Goal: Communication & Community: Participate in discussion

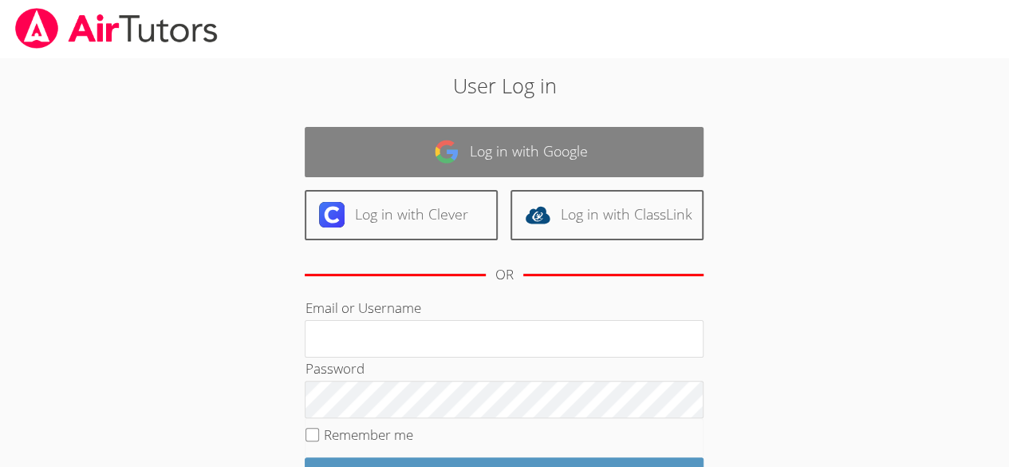
click at [526, 161] on link "Log in with Google" at bounding box center [504, 152] width 399 height 50
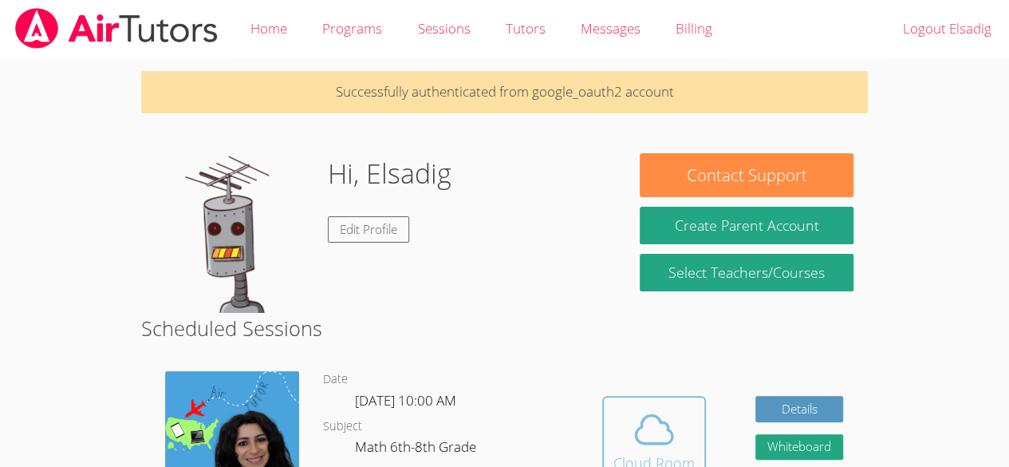
click at [659, 407] on icon at bounding box center [654, 429] width 45 height 45
click at [686, 443] on span at bounding box center [653, 429] width 81 height 45
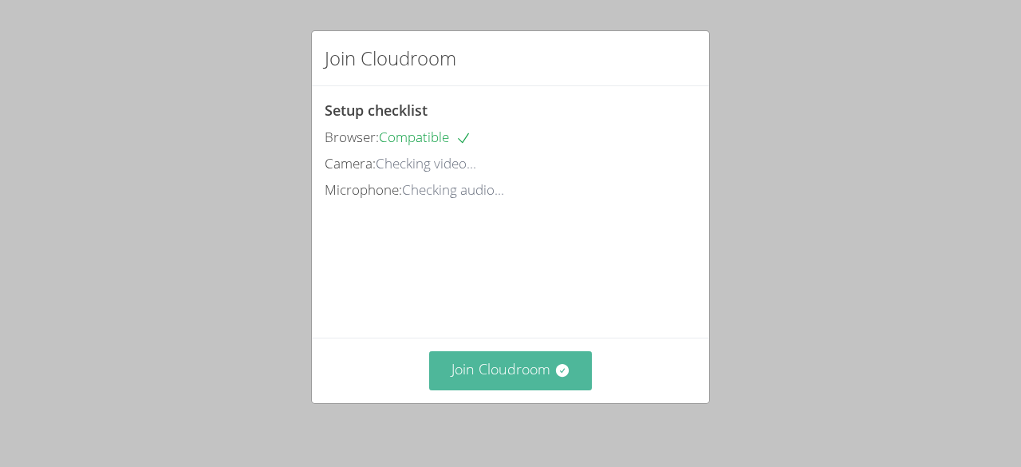
click at [526, 375] on button "Join Cloudroom" at bounding box center [511, 370] width 164 height 39
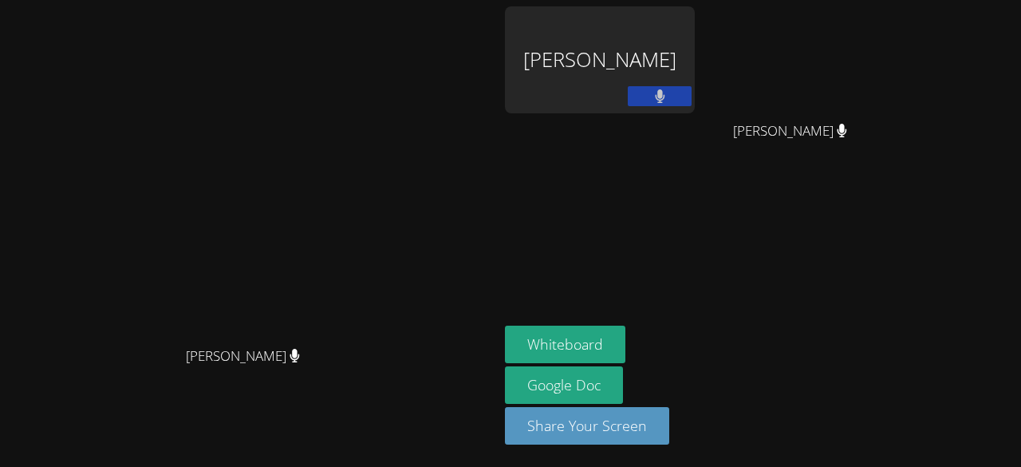
click at [695, 69] on div "[PERSON_NAME]" at bounding box center [600, 59] width 190 height 107
click at [891, 62] on video at bounding box center [796, 59] width 190 height 107
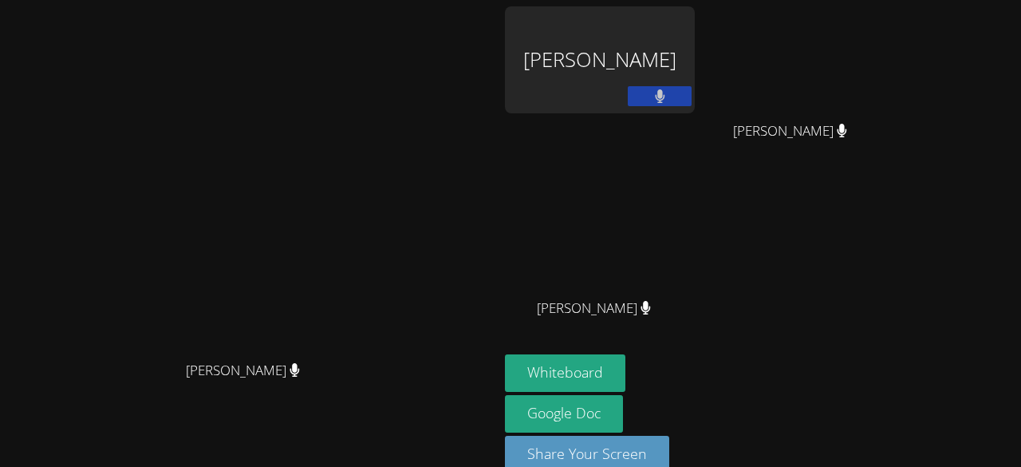
drag, startPoint x: 956, startPoint y: 339, endPoint x: 956, endPoint y: 298, distance: 41.5
click at [891, 298] on div "Elsadig Ali Emmanuel Alexis Emmanuel Alexis Vitoria Pereira Lima Vitoria Pereir…" at bounding box center [698, 180] width 386 height 348
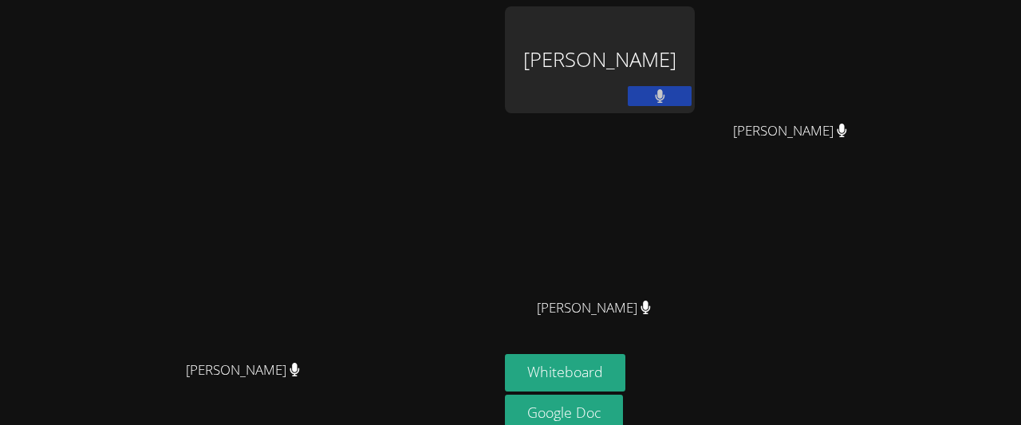
click at [881, 393] on div "Whiteboard Google Doc Share Your Screen" at bounding box center [698, 420] width 386 height 132
click at [891, 57] on video at bounding box center [796, 59] width 190 height 107
click at [695, 60] on div "Elsadig Ali" at bounding box center [600, 59] width 190 height 107
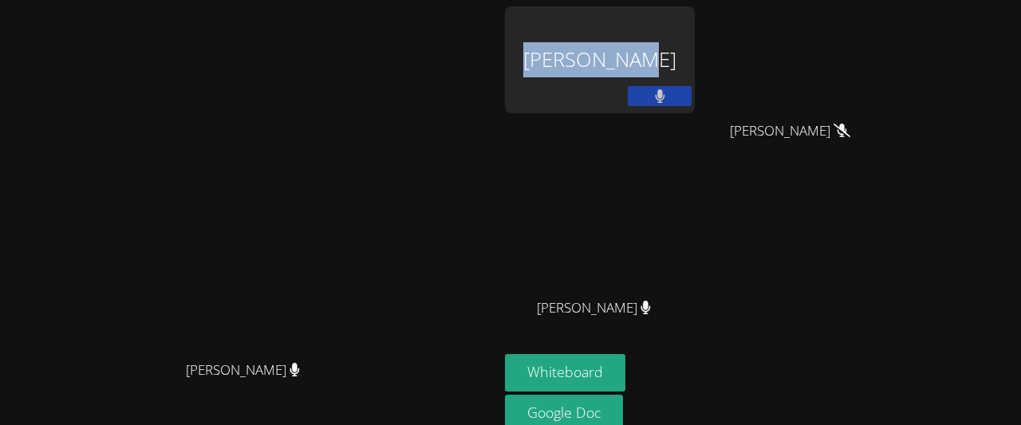
drag, startPoint x: 763, startPoint y: 62, endPoint x: 662, endPoint y: 74, distance: 101.2
click at [662, 74] on div "Elsadig Ali" at bounding box center [600, 59] width 190 height 107
click at [652, 74] on div at bounding box center [652, 74] width 0 height 0
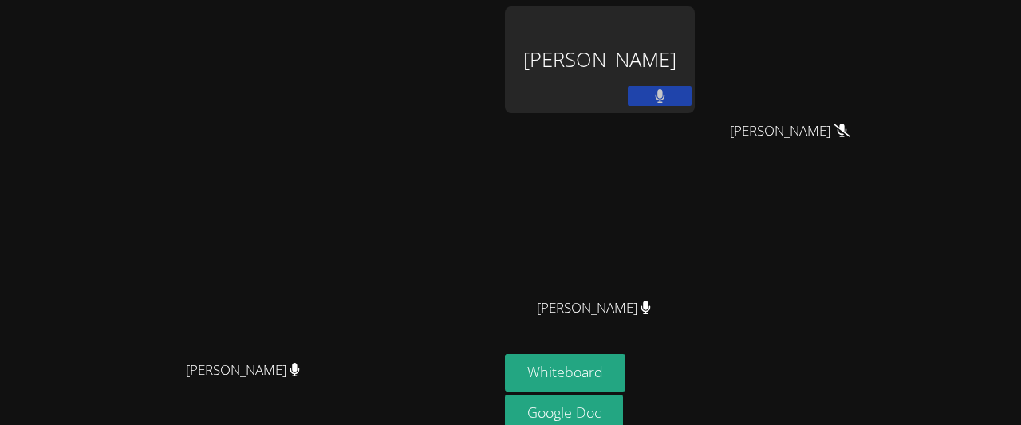
click at [891, 218] on div "Elsadig Ali Emmanuel Alexis Emmanuel Alexis Vitoria Pereira Lima Vitoria Pereir…" at bounding box center [698, 180] width 386 height 348
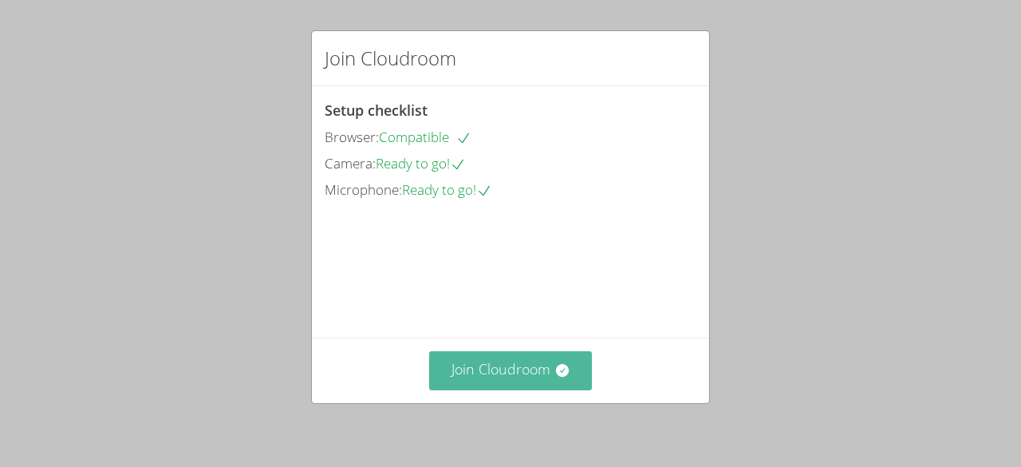
click at [540, 376] on button "Join Cloudroom" at bounding box center [511, 370] width 164 height 39
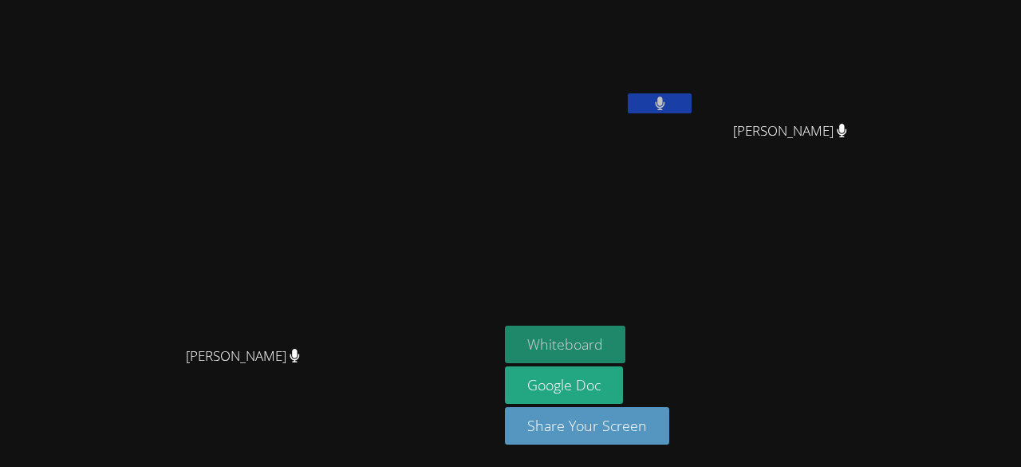
click at [625, 341] on button "Whiteboard" at bounding box center [565, 343] width 120 height 37
click at [625, 335] on button "Whiteboard" at bounding box center [565, 343] width 120 height 37
